Goal: Find specific page/section: Find specific page/section

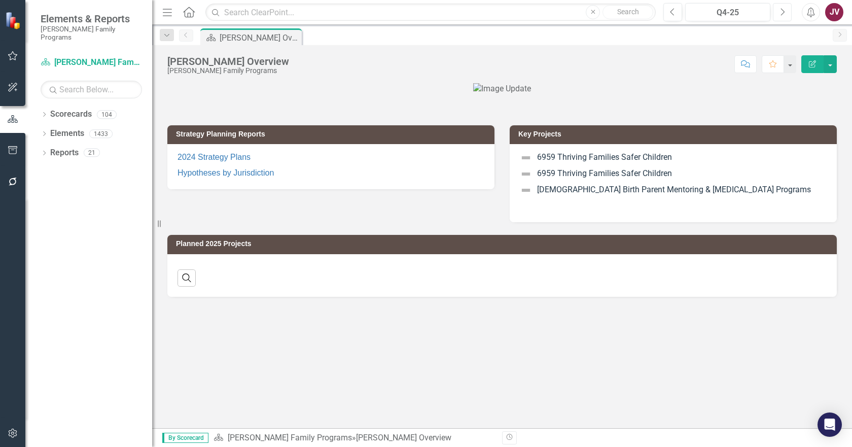
click at [782, 16] on button "Next" at bounding box center [782, 12] width 19 height 18
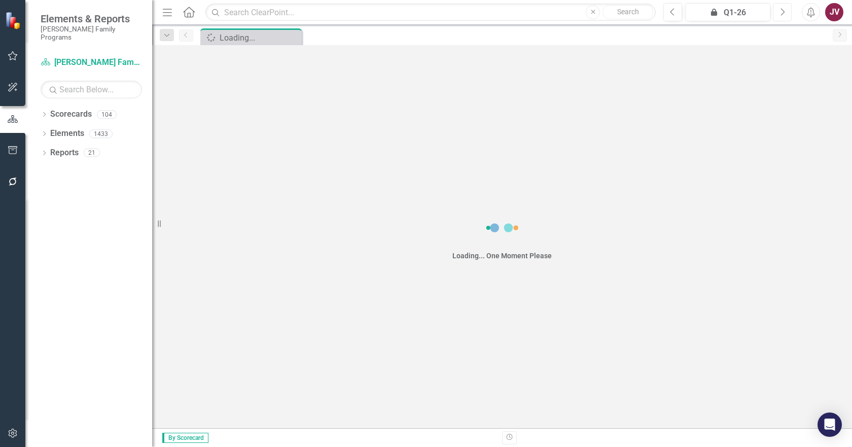
click at [782, 16] on icon "Next" at bounding box center [783, 12] width 6 height 9
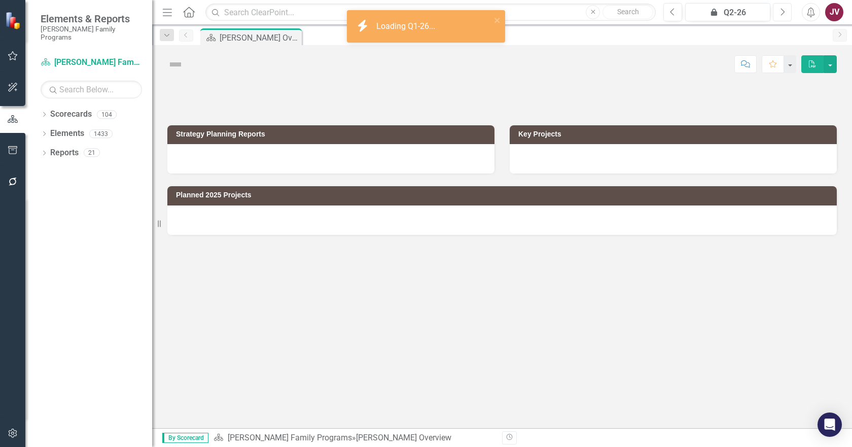
click at [782, 16] on icon "Next" at bounding box center [783, 12] width 6 height 9
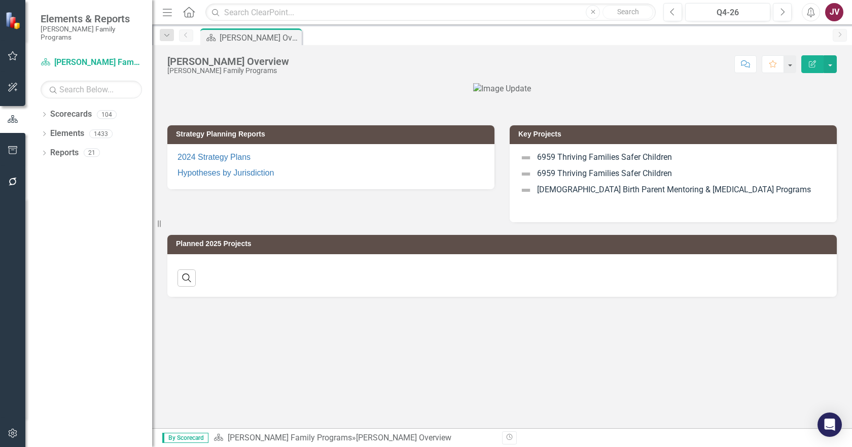
click at [44, 113] on icon "Dropdown" at bounding box center [44, 116] width 7 height 6
click at [49, 129] on div "Dropdown" at bounding box center [50, 133] width 8 height 9
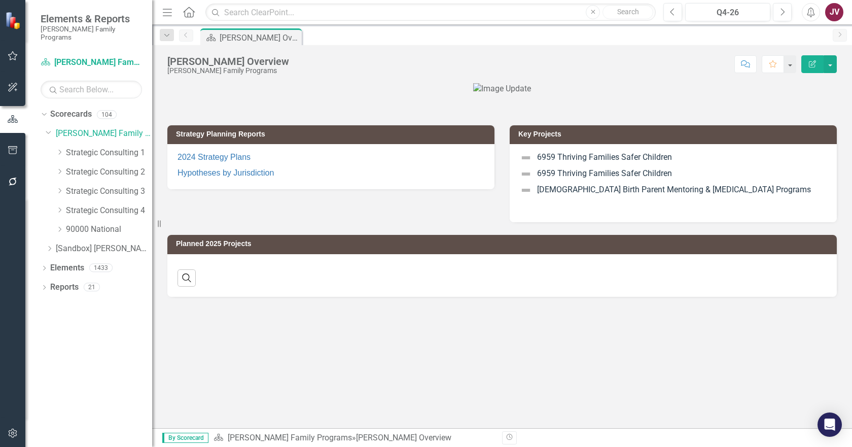
click at [60, 168] on icon "Dropdown" at bounding box center [60, 171] width 8 height 6
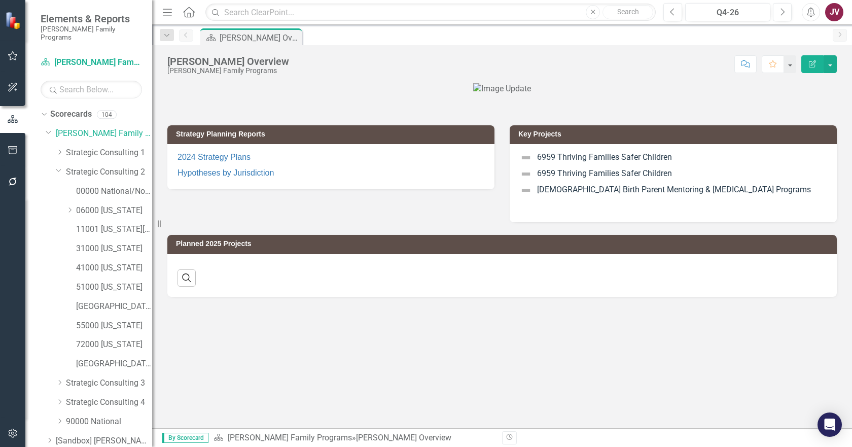
click at [65, 206] on div "Dropdown 06000 [US_STATE]" at bounding box center [99, 211] width 107 height 19
click at [70, 207] on icon "Dropdown" at bounding box center [70, 210] width 8 height 6
click at [121, 282] on link "06065 [GEOGRAPHIC_DATA]" at bounding box center [119, 288] width 66 height 12
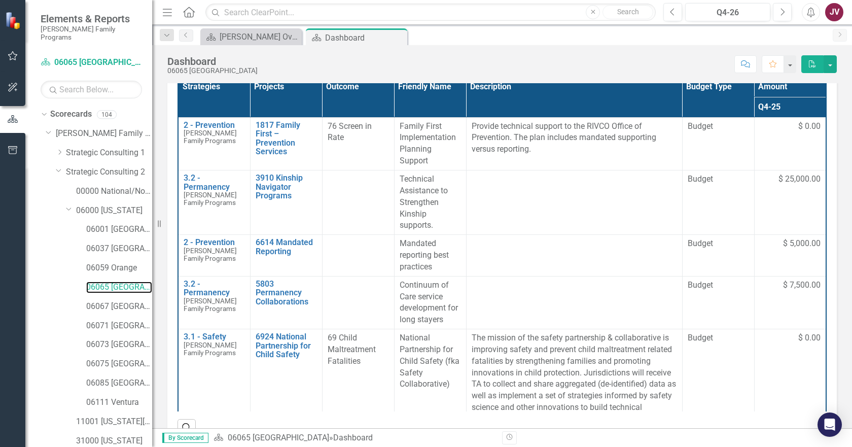
scroll to position [203, 0]
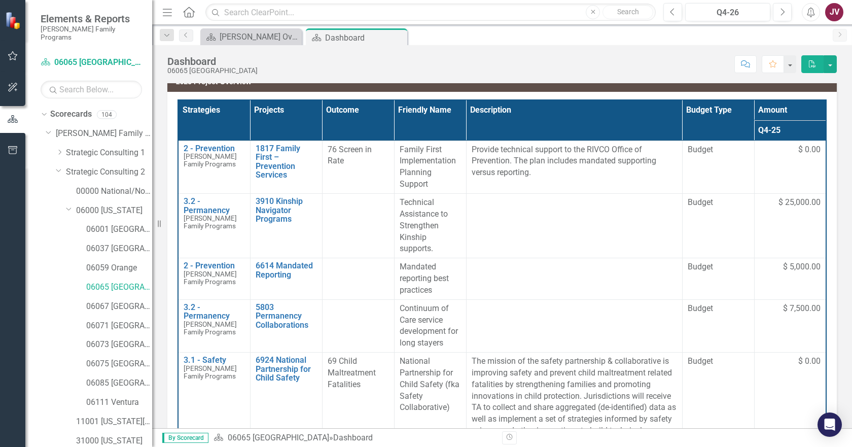
click at [791, 159] on td "$ 0.00" at bounding box center [790, 167] width 72 height 53
click at [270, 167] on link "1817 Family First – Prevention Services" at bounding box center [286, 162] width 61 height 36
